Goal: Task Accomplishment & Management: Manage account settings

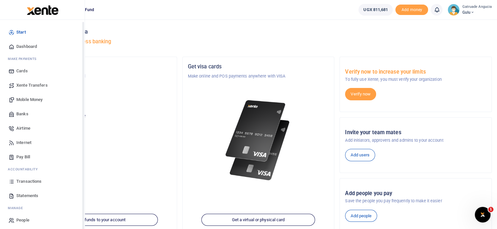
scroll to position [3, 0]
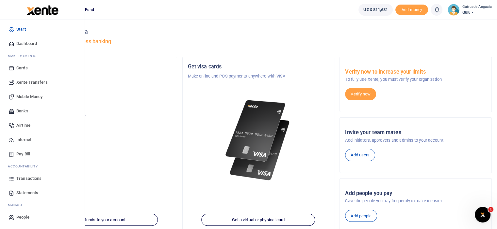
click at [27, 191] on span "Statements" at bounding box center [27, 193] width 22 height 7
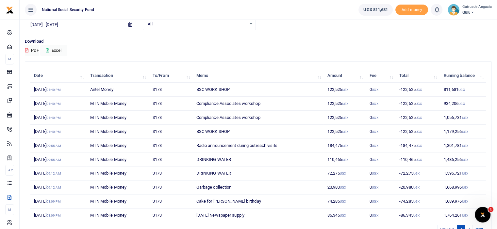
scroll to position [65, 0]
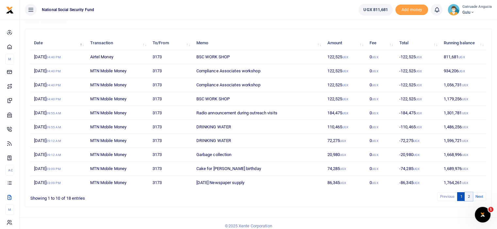
click at [469, 196] on link "2" at bounding box center [468, 197] width 8 height 9
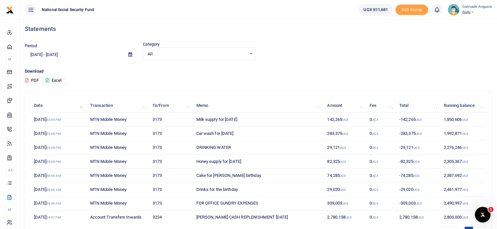
scroll to position [0, 0]
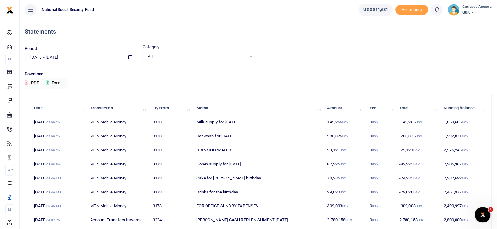
click at [41, 56] on input "[DATE] - [DATE]" at bounding box center [74, 57] width 98 height 11
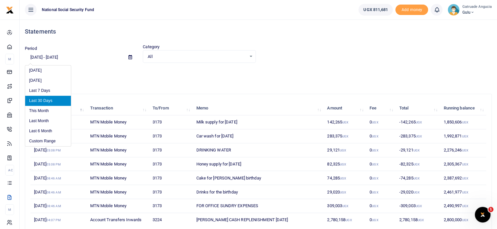
click at [330, 34] on h4 "Statements" at bounding box center [258, 31] width 467 height 7
click at [40, 55] on input "[DATE] - [DATE]" at bounding box center [74, 57] width 98 height 11
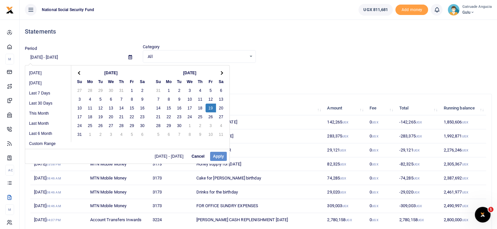
drag, startPoint x: 210, startPoint y: 107, endPoint x: 212, endPoint y: 164, distance: 57.5
click at [218, 156] on div "08/29/2025 - 09/19/2025 Cancel Apply" at bounding box center [127, 156] width 204 height 15
click at [219, 156] on div "08/29/2025 - 09/19/2025 Cancel Apply" at bounding box center [127, 156] width 204 height 15
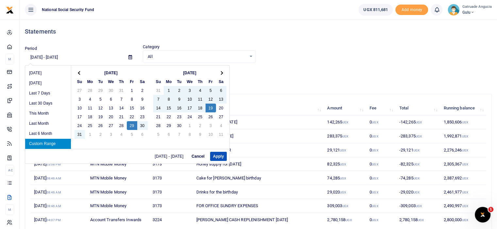
click at [52, 142] on li "Custom Range" at bounding box center [48, 144] width 46 height 10
click at [217, 155] on button "Apply" at bounding box center [218, 156] width 17 height 9
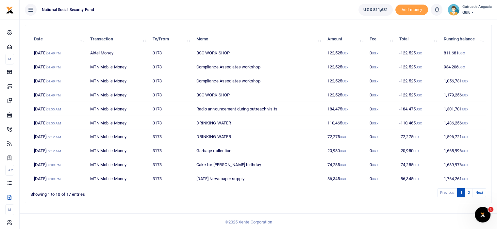
scroll to position [70, 0]
click at [466, 189] on link "2" at bounding box center [468, 192] width 8 height 9
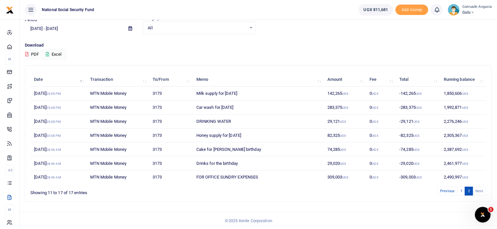
scroll to position [27, 0]
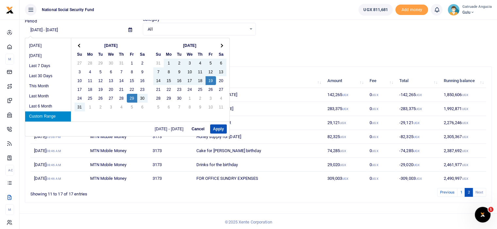
click at [45, 31] on input "08/29/2025 - 09/19/2025" at bounding box center [74, 29] width 98 height 11
click at [53, 110] on li "Last 6 Month" at bounding box center [48, 107] width 46 height 10
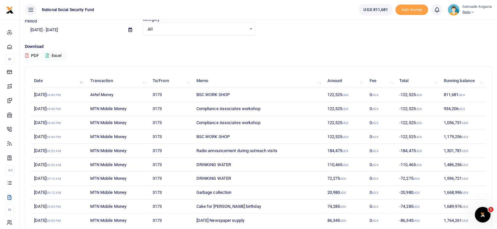
click at [74, 30] on input "03/21/2025 - 09/21/2025" at bounding box center [74, 29] width 98 height 11
click at [121, 59] on div "Download PDF Excel" at bounding box center [258, 52] width 467 height 18
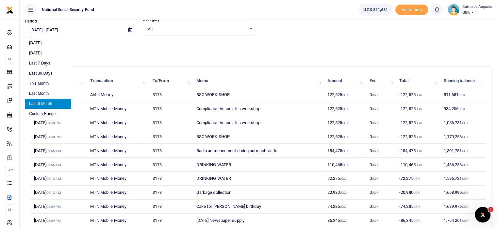
click at [42, 30] on input "03/21/2025 - 09/21/2025" at bounding box center [74, 29] width 98 height 11
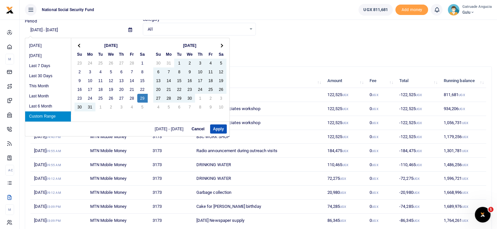
click at [34, 27] on input "03/29/2025 - 09/21/2025" at bounding box center [74, 29] width 98 height 11
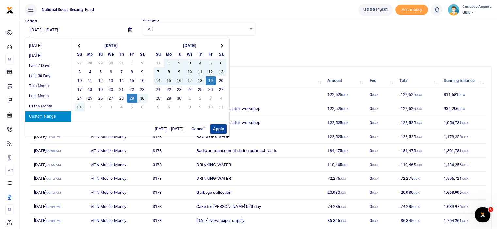
click at [221, 130] on button "Apply" at bounding box center [218, 129] width 17 height 9
type input "08/29/2025 - 09/19/2025"
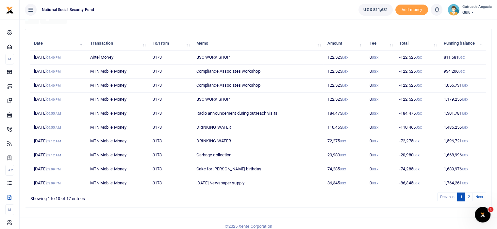
scroll to position [70, 0]
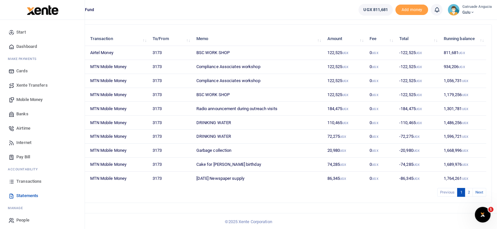
click at [28, 181] on span "Transactions" at bounding box center [28, 182] width 25 height 7
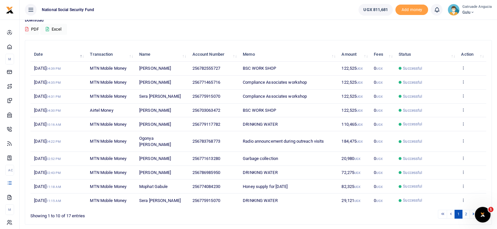
scroll to position [70, 0]
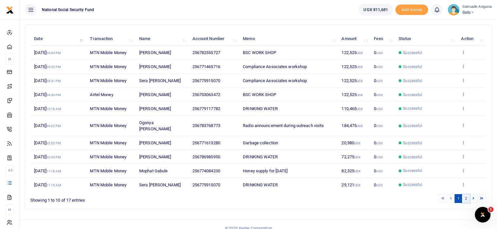
click at [465, 195] on link "2" at bounding box center [466, 199] width 8 height 9
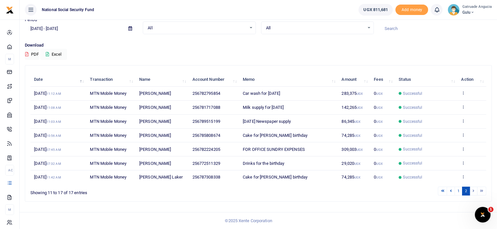
scroll to position [27, 0]
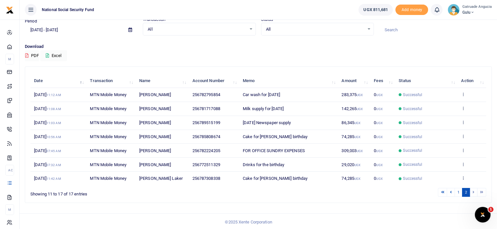
click at [40, 29] on input "[DATE] - [DATE]" at bounding box center [74, 29] width 98 height 11
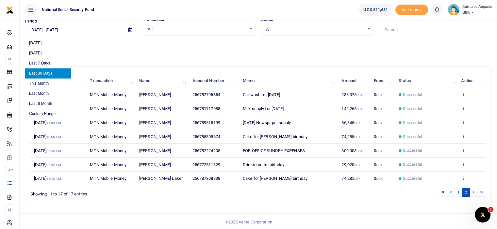
click at [42, 27] on input "[DATE] - [DATE]" at bounding box center [74, 29] width 98 height 11
click at [40, 30] on input "[DATE] - [DATE]" at bounding box center [74, 29] width 98 height 11
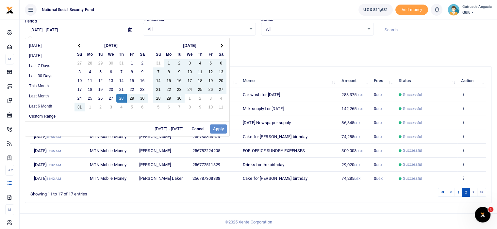
click at [218, 129] on div "08/28/2025 - 09/21/2025 Cancel Apply" at bounding box center [127, 129] width 204 height 15
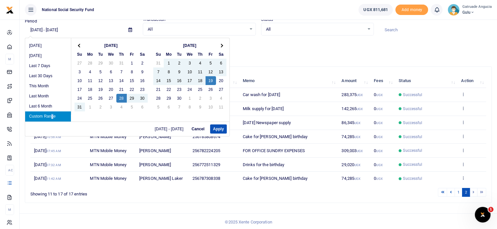
click at [54, 113] on li "Custom Range" at bounding box center [48, 117] width 46 height 10
click at [52, 114] on li "Custom Range" at bounding box center [48, 117] width 46 height 10
click at [222, 126] on button "Apply" at bounding box center [218, 129] width 17 height 9
type input "08/28/2025 - 09/19/2025"
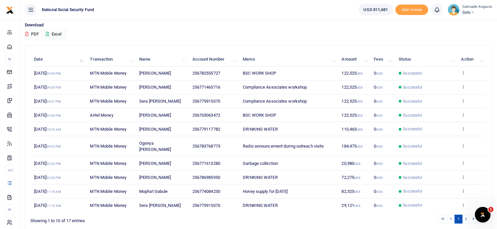
scroll to position [60, 0]
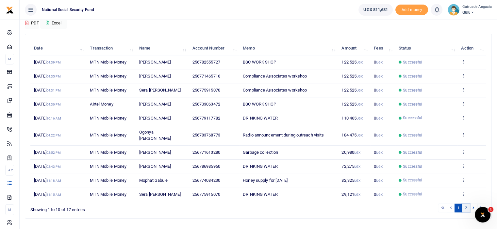
click at [466, 204] on link "2" at bounding box center [466, 208] width 8 height 9
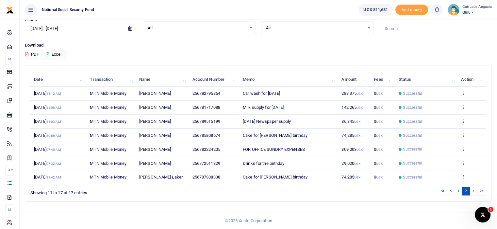
scroll to position [27, 0]
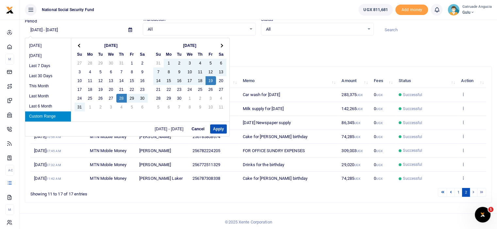
click at [45, 32] on input "08/28/2025 - 09/19/2025" at bounding box center [74, 29] width 98 height 11
click at [97, 126] on div "08/28/2025 - 09/19/2025 Cancel Apply" at bounding box center [127, 129] width 204 height 15
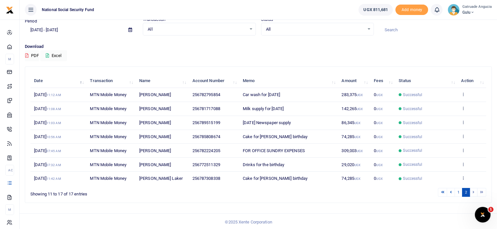
drag, startPoint x: 118, startPoint y: 21, endPoint x: 73, endPoint y: 36, distance: 47.5
click at [117, 21] on div "Period 08/28/2025 - 09/19/2025" at bounding box center [81, 27] width 118 height 18
click at [34, 54] on button "PDF" at bounding box center [32, 55] width 14 height 11
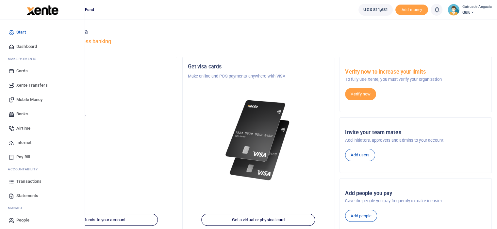
click at [33, 182] on span "Transactions" at bounding box center [28, 182] width 25 height 7
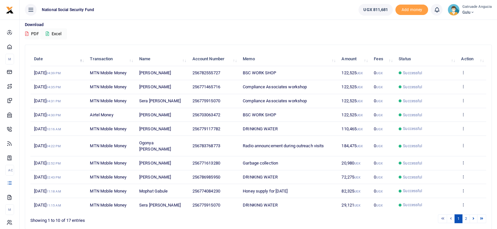
scroll to position [70, 0]
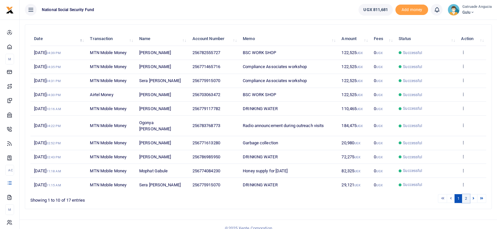
click at [467, 195] on link "2" at bounding box center [466, 199] width 8 height 9
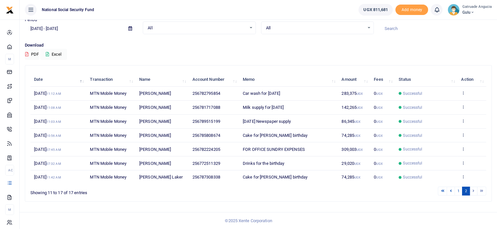
scroll to position [27, 0]
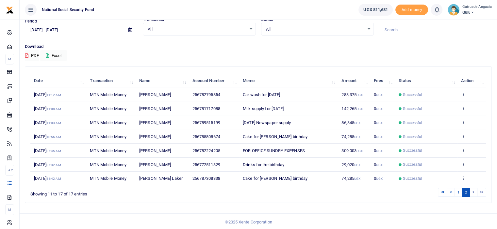
click at [42, 27] on input "[DATE] - [DATE]" at bounding box center [74, 29] width 98 height 11
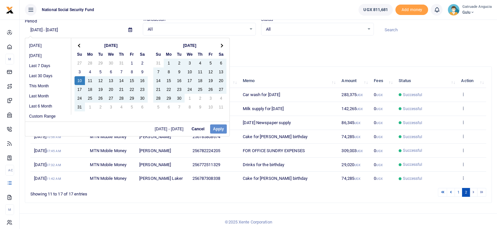
click at [219, 129] on div "[DATE] - [DATE] Cancel Apply" at bounding box center [127, 129] width 204 height 15
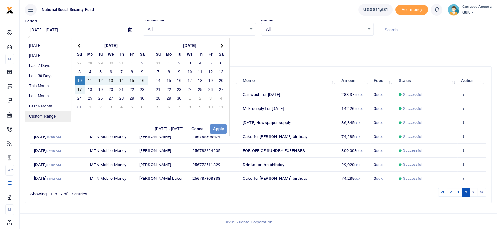
click at [49, 113] on li "Custom Range" at bounding box center [48, 117] width 46 height 10
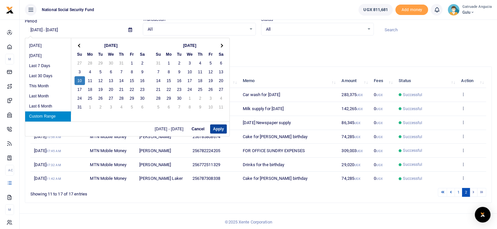
click at [217, 130] on button "Apply" at bounding box center [218, 129] width 17 height 9
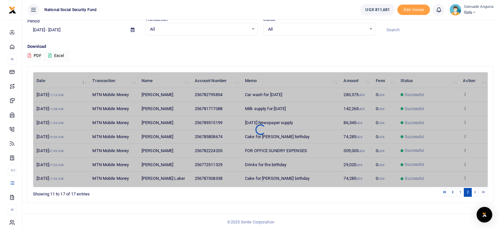
scroll to position [0, 0]
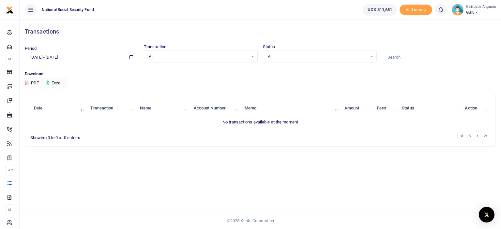
click at [37, 82] on button "PDF" at bounding box center [32, 83] width 14 height 11
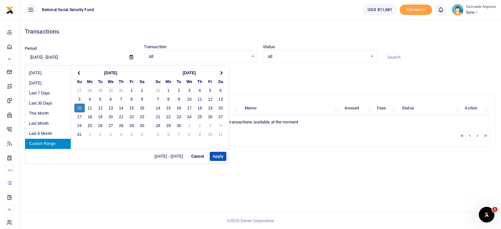
click at [67, 56] on input "[DATE] - [DATE]" at bounding box center [75, 57] width 100 height 11
drag, startPoint x: 48, startPoint y: 143, endPoint x: 52, endPoint y: 142, distance: 4.0
click at [49, 143] on li "Custom Range" at bounding box center [48, 144] width 46 height 10
click at [217, 154] on div "[DATE] - [DATE] Cancel Apply" at bounding box center [127, 156] width 204 height 15
drag, startPoint x: 213, startPoint y: 154, endPoint x: 156, endPoint y: 115, distance: 69.1
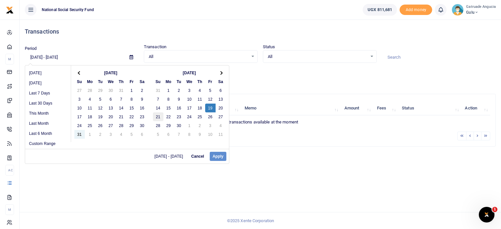
click at [209, 148] on div "[DATE] [DATE] Last 7 Days Last 30 Days This Month Last Month Last 6 Month Custo…" at bounding box center [127, 114] width 205 height 99
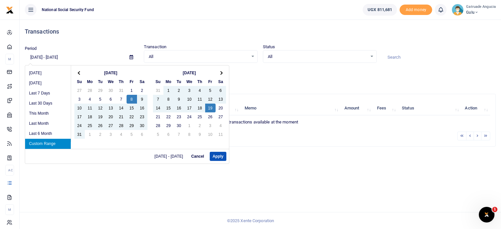
click at [62, 142] on li "Custom Range" at bounding box center [48, 144] width 46 height 10
click at [216, 155] on button "Apply" at bounding box center [218, 156] width 17 height 9
type input "08/08/2025 - 09/19/2025"
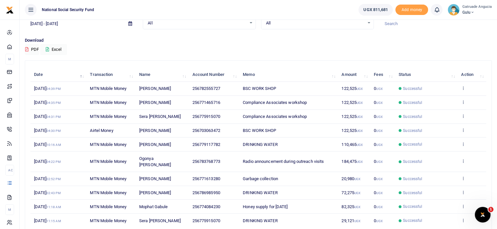
scroll to position [70, 0]
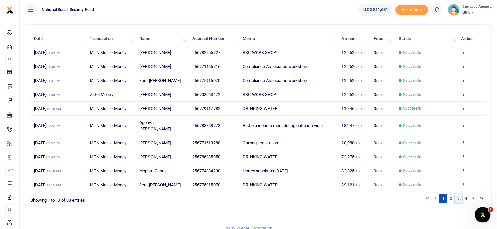
click at [458, 195] on link "3" at bounding box center [458, 199] width 8 height 9
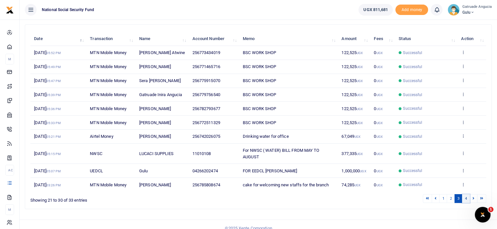
click at [465, 203] on link "4" at bounding box center [466, 199] width 8 height 9
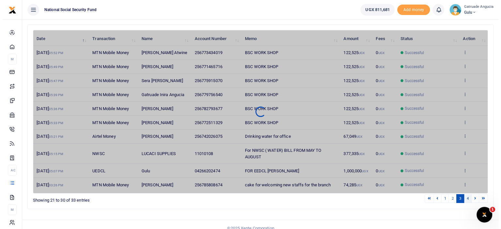
scroll to position [0, 0]
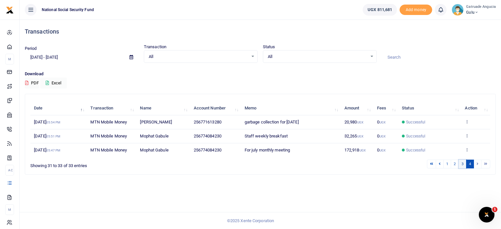
click at [462, 163] on link "3" at bounding box center [463, 164] width 8 height 9
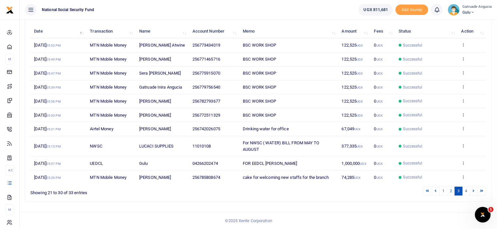
scroll to position [89, 0]
click at [451, 191] on link "2" at bounding box center [450, 191] width 8 height 9
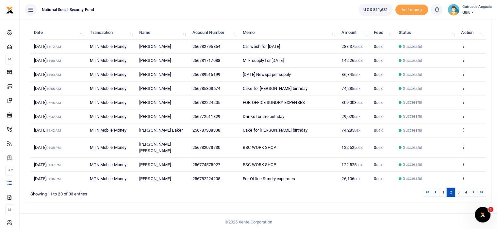
scroll to position [75, 0]
click at [298, 102] on span "FOR OFFICE SUNDRY EXPENSES" at bounding box center [274, 103] width 62 height 5
